Goal: Information Seeking & Learning: Find contact information

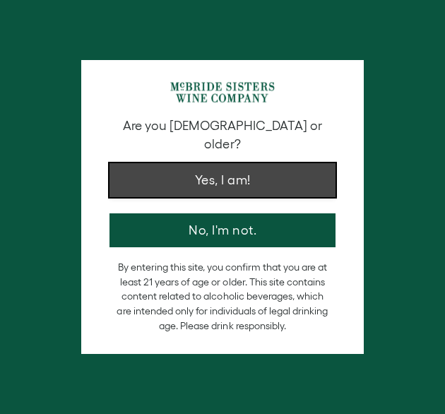
click at [223, 174] on button "Yes, I am!" at bounding box center [222, 180] width 226 height 34
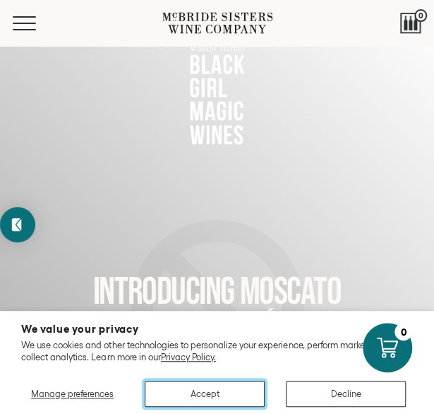
click at [244, 392] on button "Accept" at bounding box center [205, 393] width 120 height 26
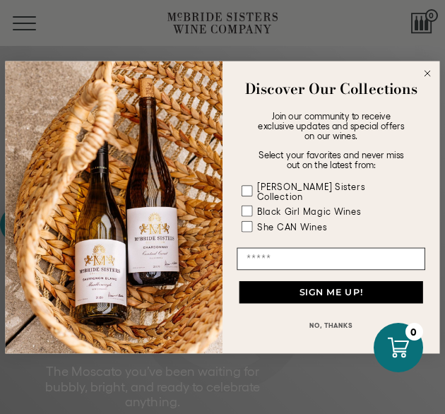
click at [428, 79] on circle "Close dialog" at bounding box center [427, 72] width 13 height 13
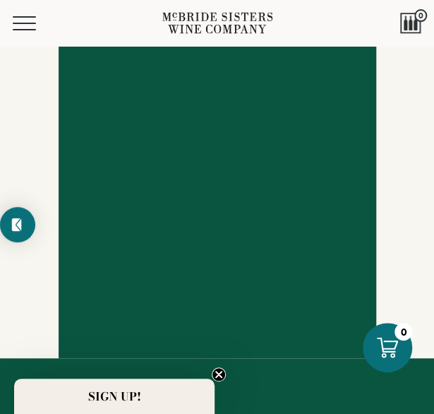
scroll to position [3958, 0]
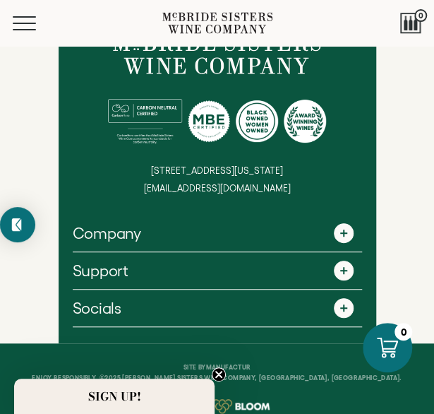
click at [342, 260] on span at bounding box center [344, 270] width 20 height 20
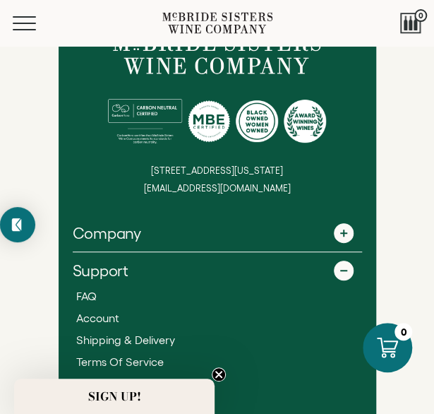
scroll to position [3993, 0]
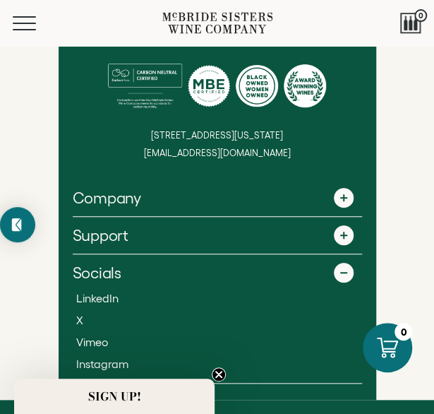
click at [338, 188] on span at bounding box center [344, 198] width 20 height 20
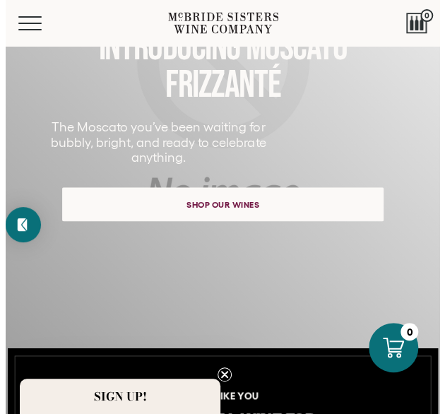
scroll to position [0, 0]
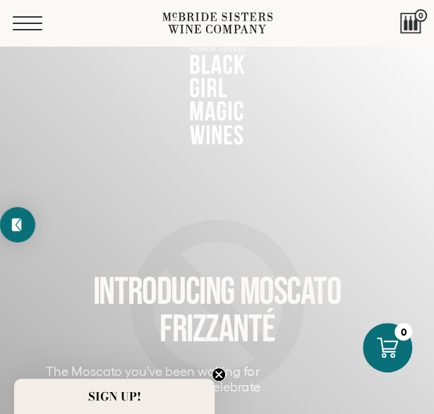
click at [24, 25] on button "Menu" at bounding box center [38, 23] width 51 height 14
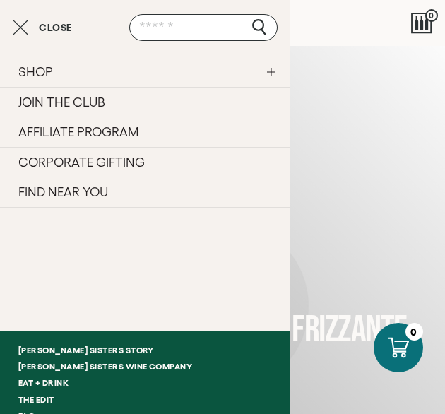
click at [171, 28] on input "text" at bounding box center [203, 27] width 148 height 27
type input "*"
type input "**********"
click input "submit" at bounding box center [0, 0] width 0 height 0
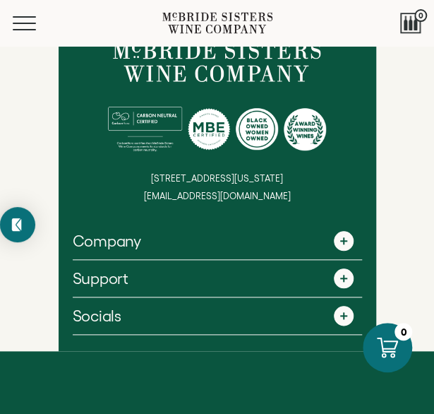
scroll to position [1488, 0]
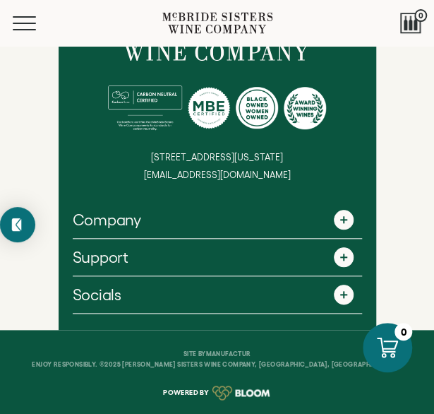
click at [342, 220] on span at bounding box center [344, 220] width 20 height 20
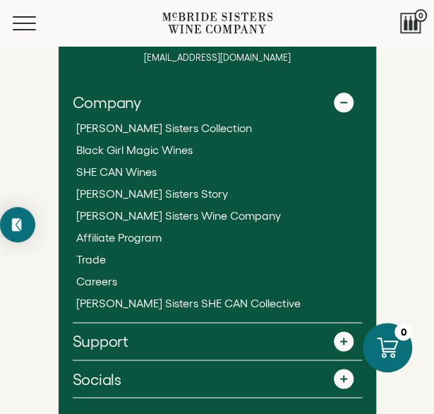
scroll to position [1602, 0]
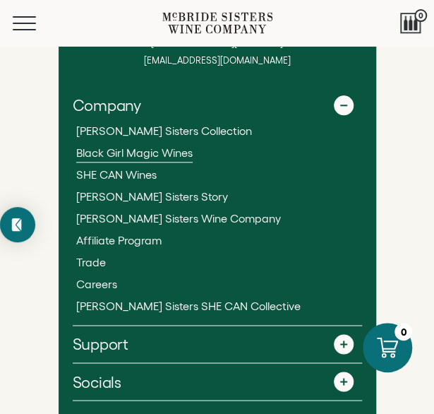
click at [185, 159] on span "Black Girl Magic Wines" at bounding box center [134, 152] width 116 height 13
